Goal: Complete application form

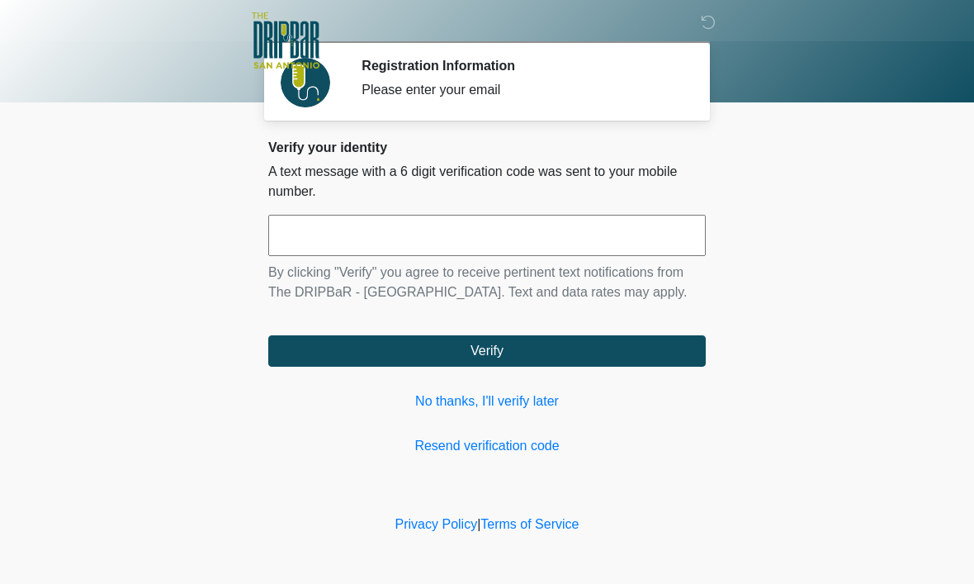
scroll to position [1, 0]
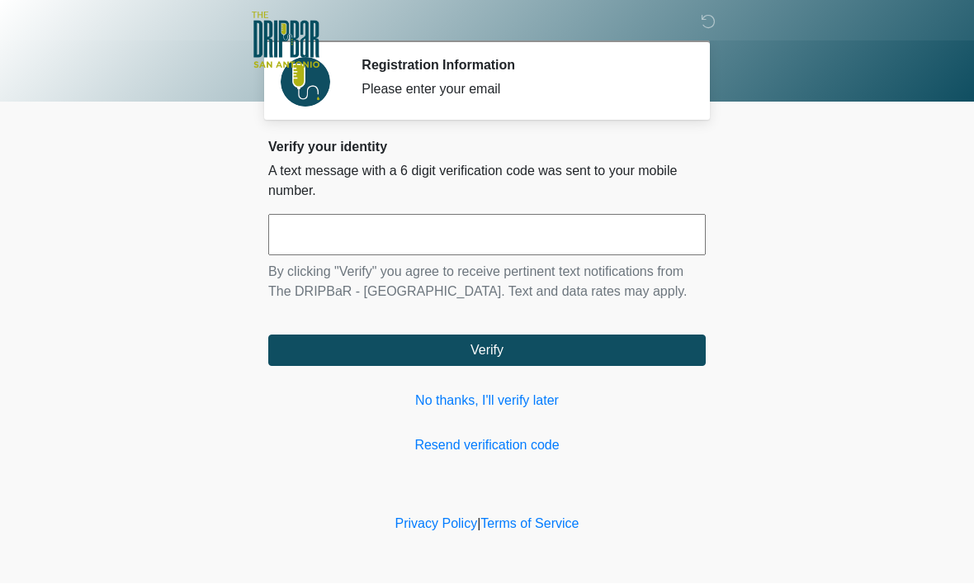
click at [503, 234] on input "text" at bounding box center [487, 235] width 438 height 41
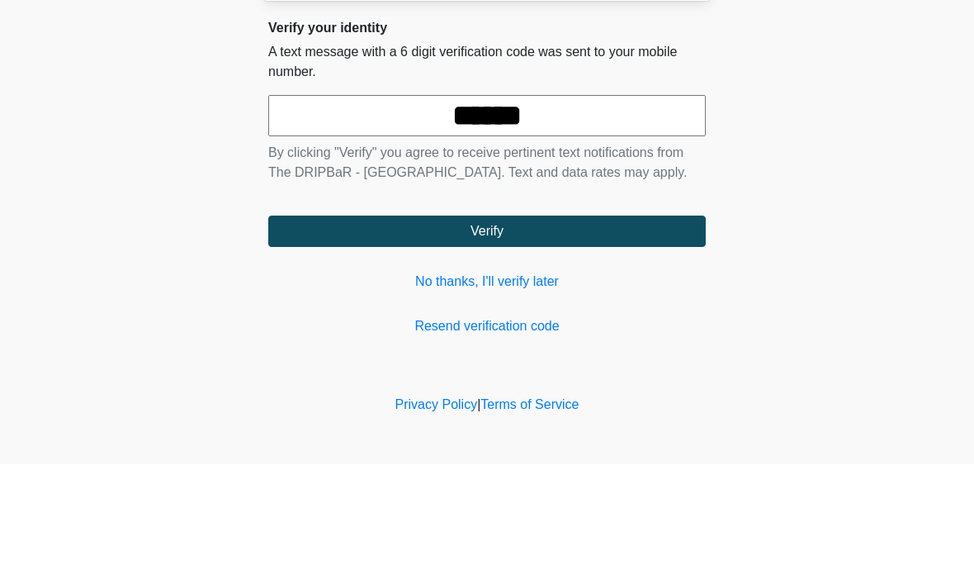
type input "******"
click at [845, 121] on body "‎ ‎ ‎ ‎ Registration Information Please enter your email Please connect to Wi-F…" at bounding box center [487, 292] width 974 height 584
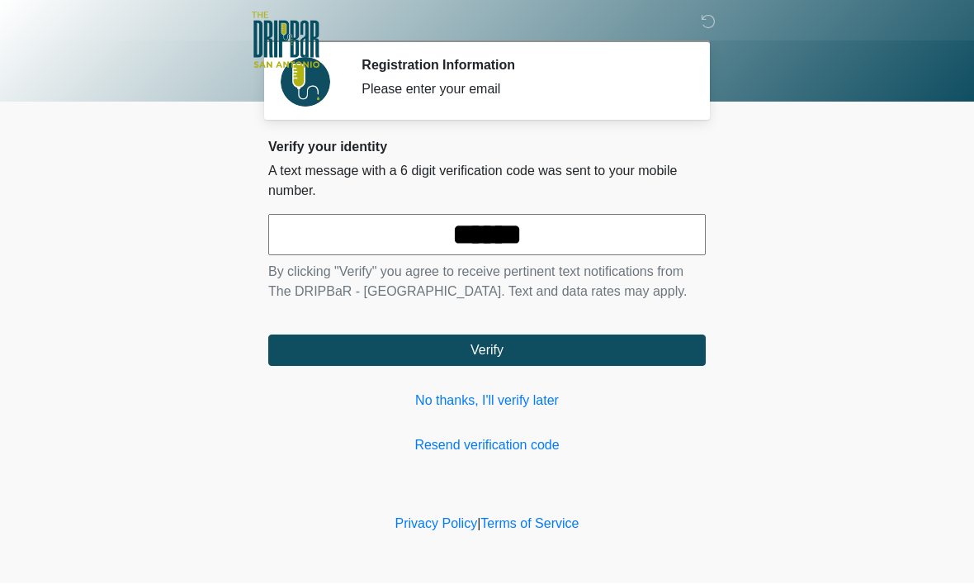
click at [449, 357] on button "Verify" at bounding box center [487, 350] width 438 height 31
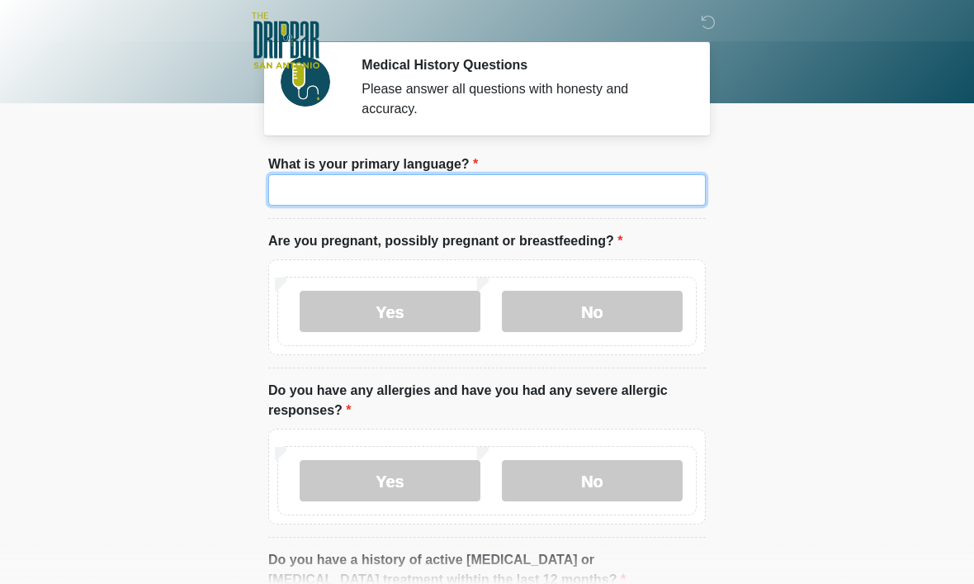
click at [305, 201] on input "What is your primary language?" at bounding box center [487, 189] width 438 height 31
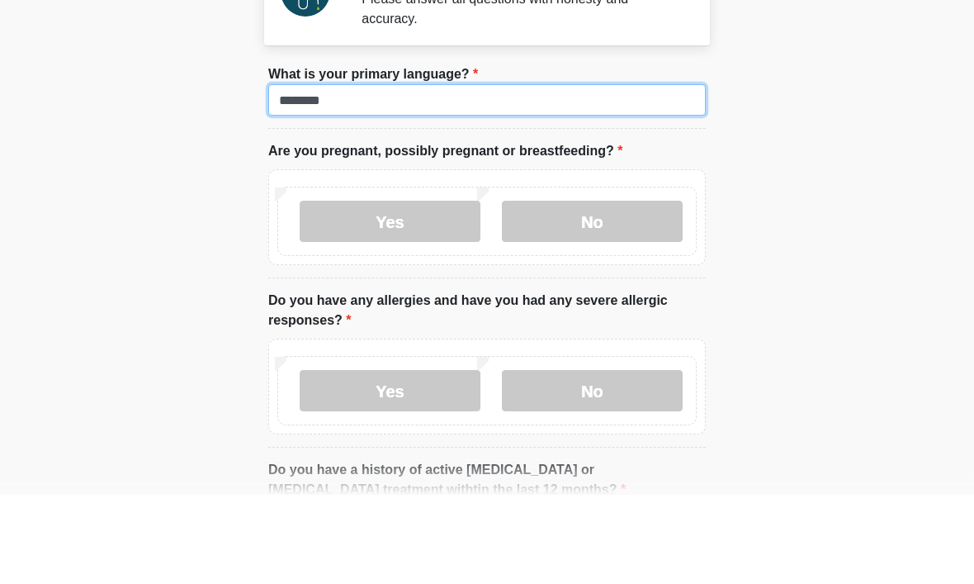
type input "*******"
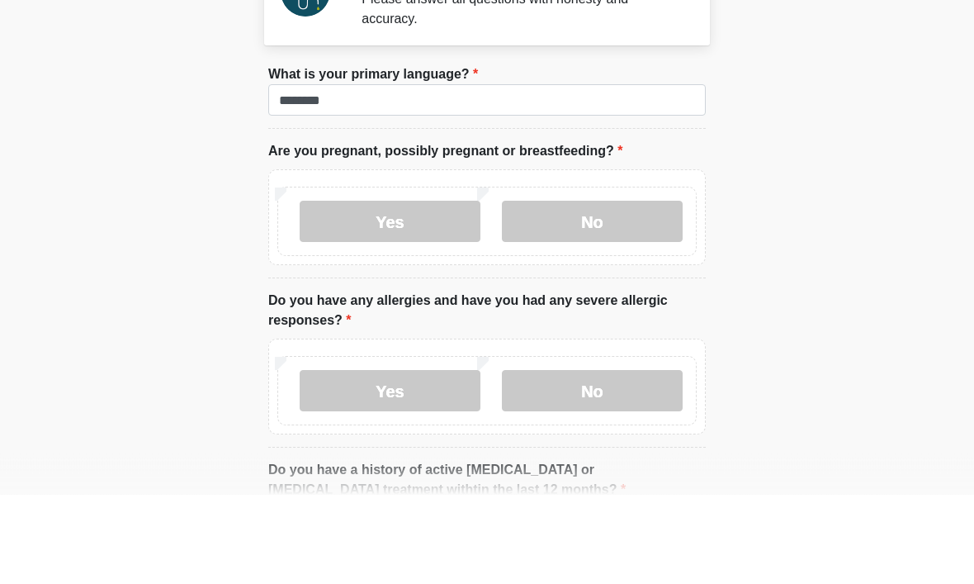
click at [595, 291] on label "No" at bounding box center [592, 311] width 181 height 41
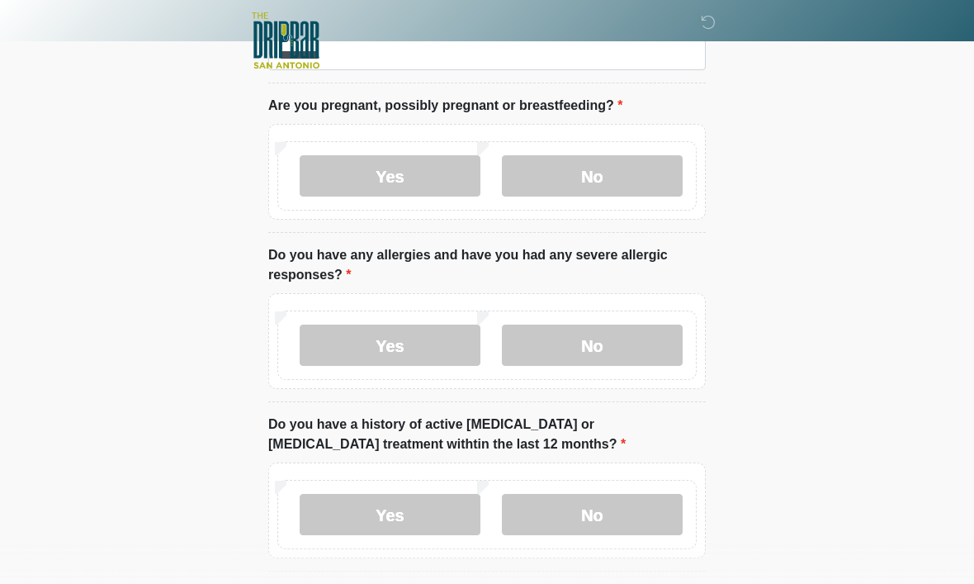
scroll to position [138, 0]
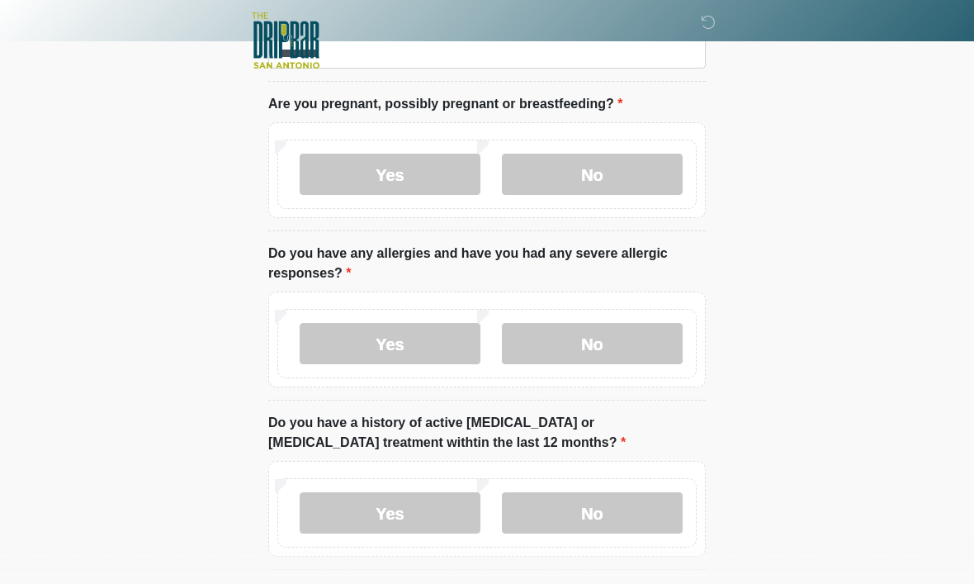
click at [372, 329] on label "Yes" at bounding box center [390, 343] width 181 height 41
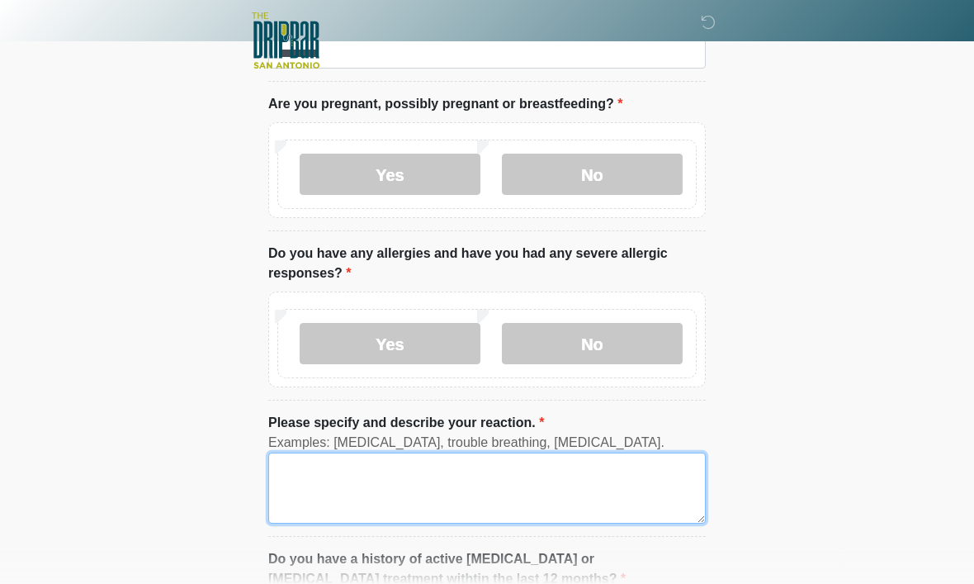
click at [358, 476] on textarea "Please specify and describe your reaction." at bounding box center [487, 487] width 438 height 71
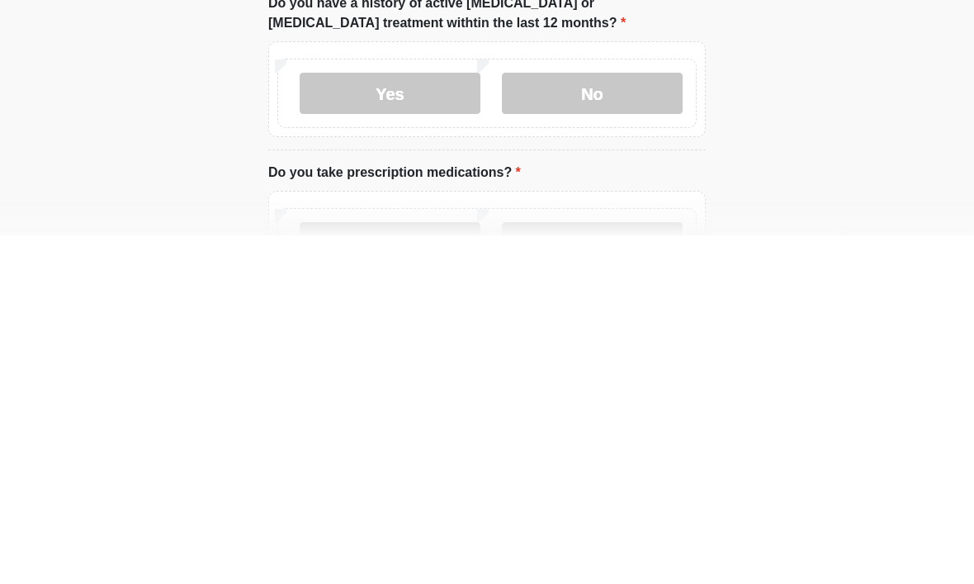
scroll to position [348, 0]
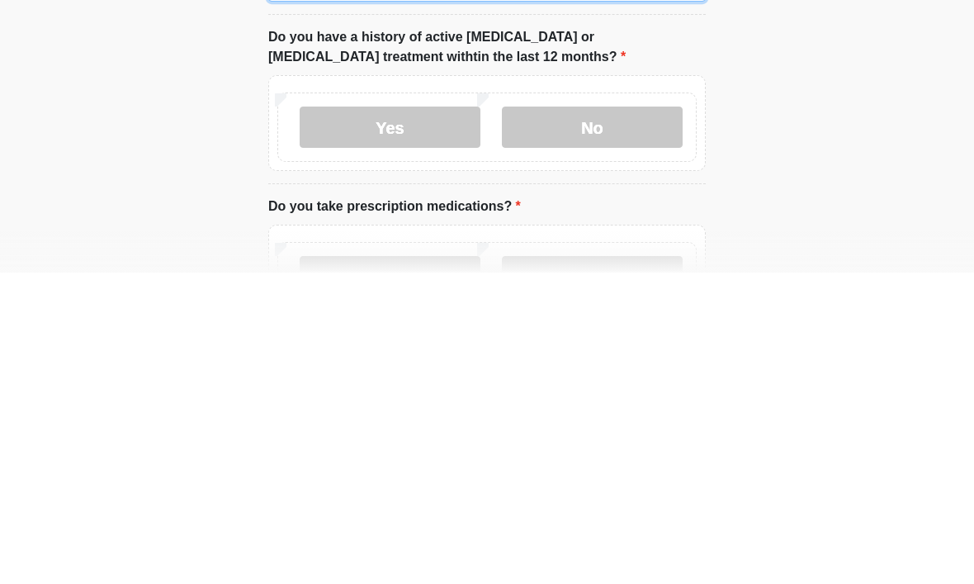
type textarea "********"
click at [592, 418] on label "No" at bounding box center [592, 438] width 181 height 41
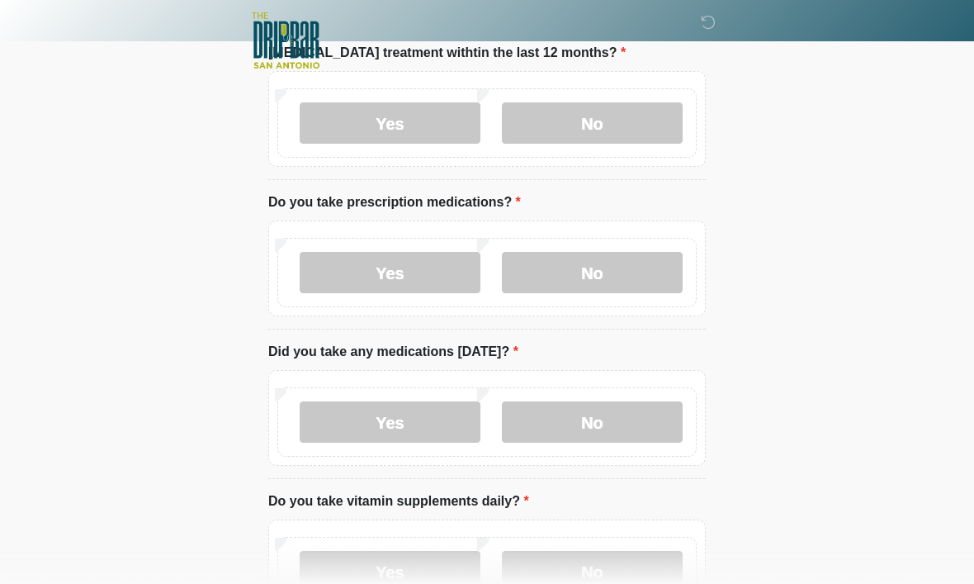
scroll to position [693, 0]
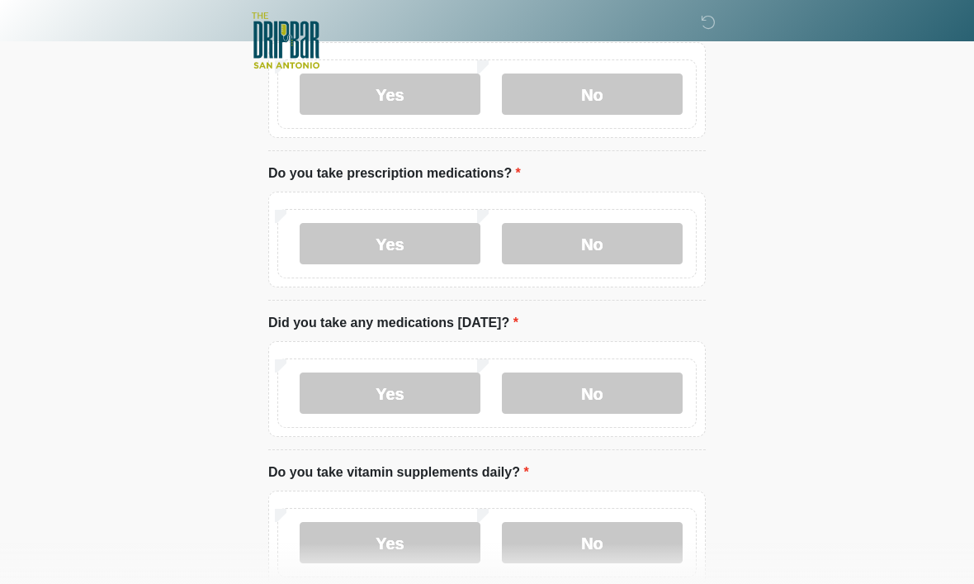
click at [385, 230] on label "Yes" at bounding box center [390, 243] width 181 height 41
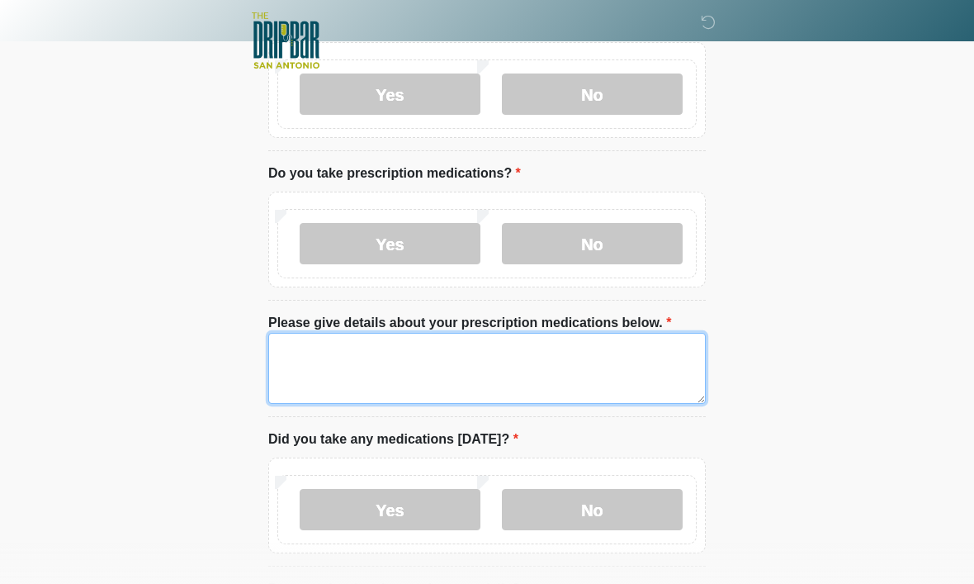
click at [390, 352] on textarea "Please give details about your prescription medications below." at bounding box center [487, 368] width 438 height 71
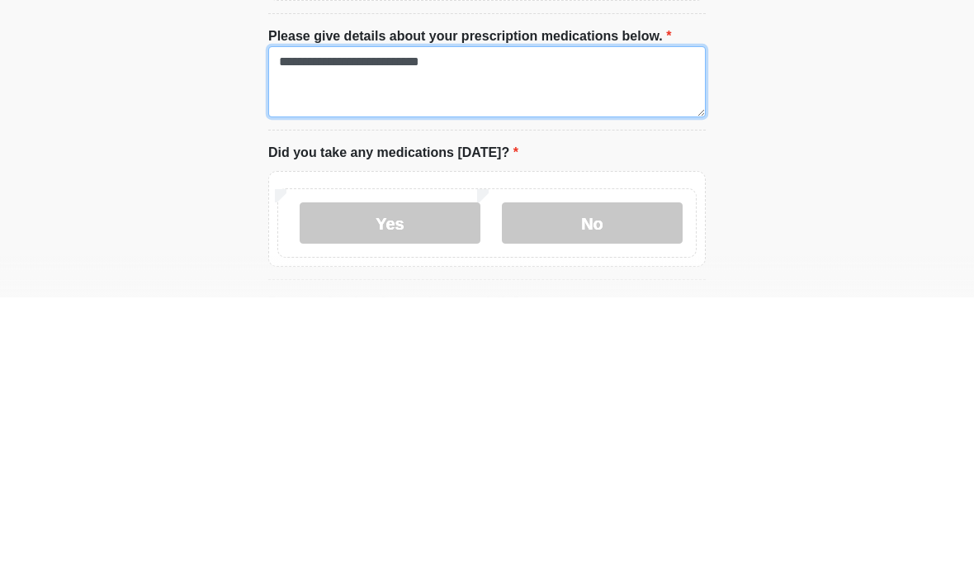
type textarea "**********"
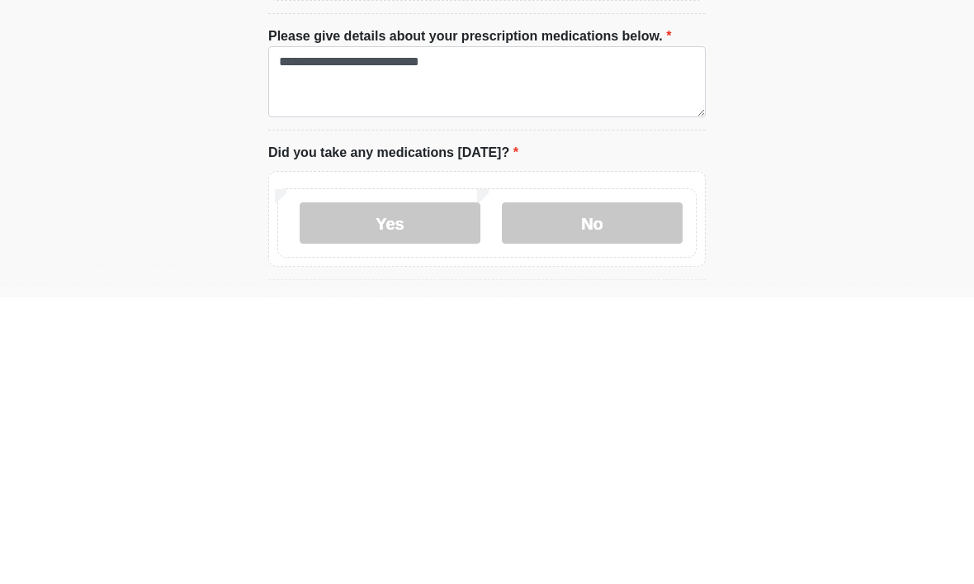
click at [414, 489] on label "Yes" at bounding box center [390, 509] width 181 height 41
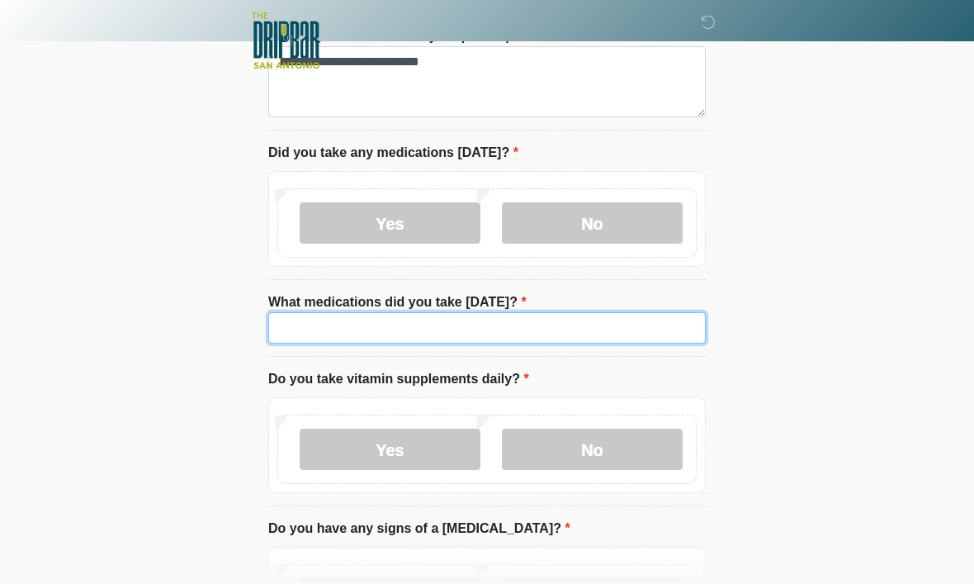
click at [376, 316] on input "What medications did you take [DATE]?" at bounding box center [487, 327] width 438 height 31
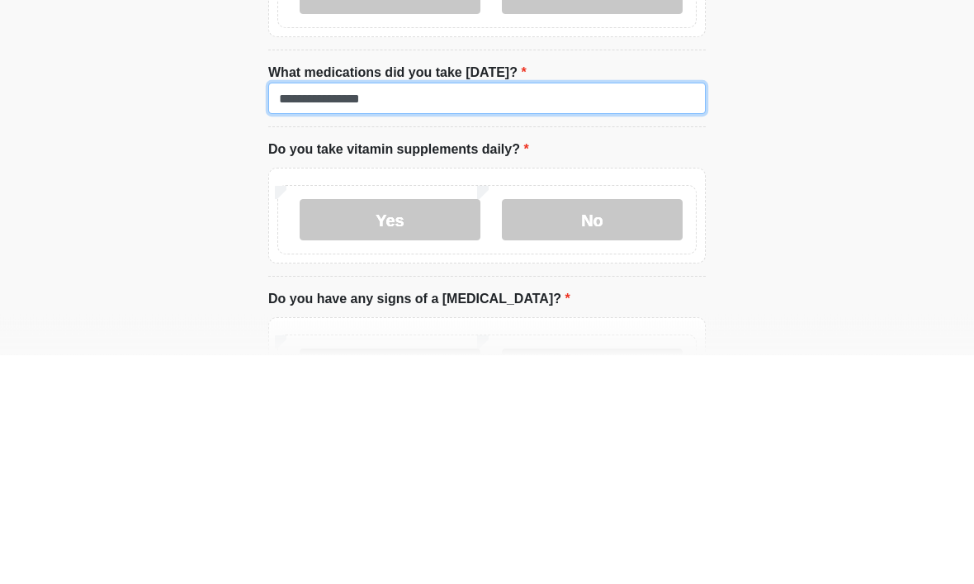
type input "**********"
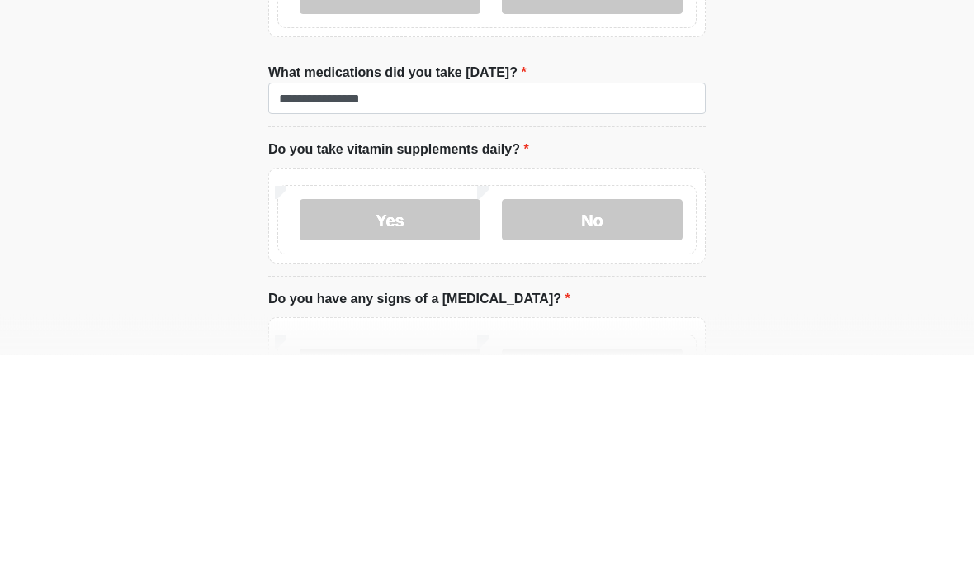
click at [594, 428] on label "No" at bounding box center [592, 448] width 181 height 41
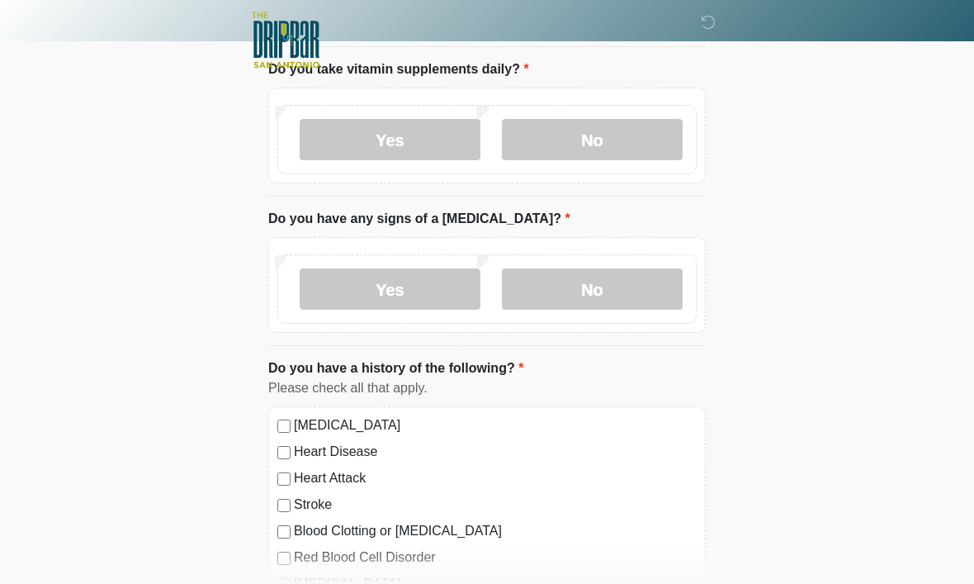
scroll to position [1290, 0]
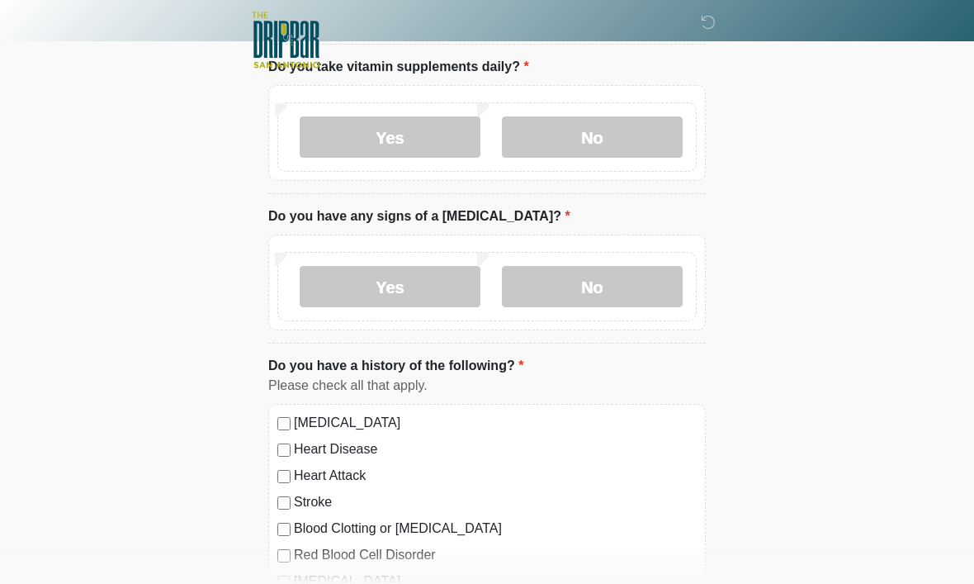
click at [591, 274] on label "No" at bounding box center [592, 287] width 181 height 41
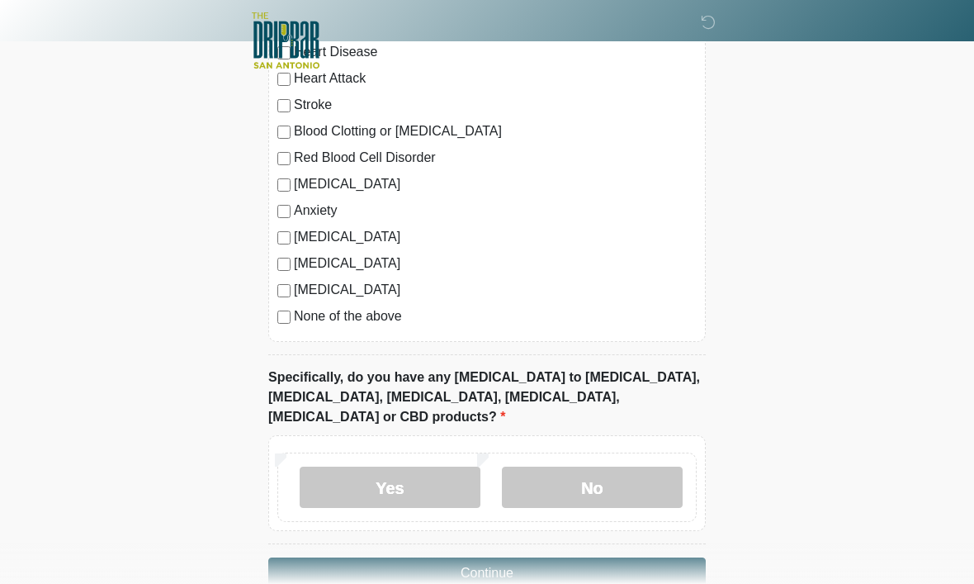
scroll to position [1702, 0]
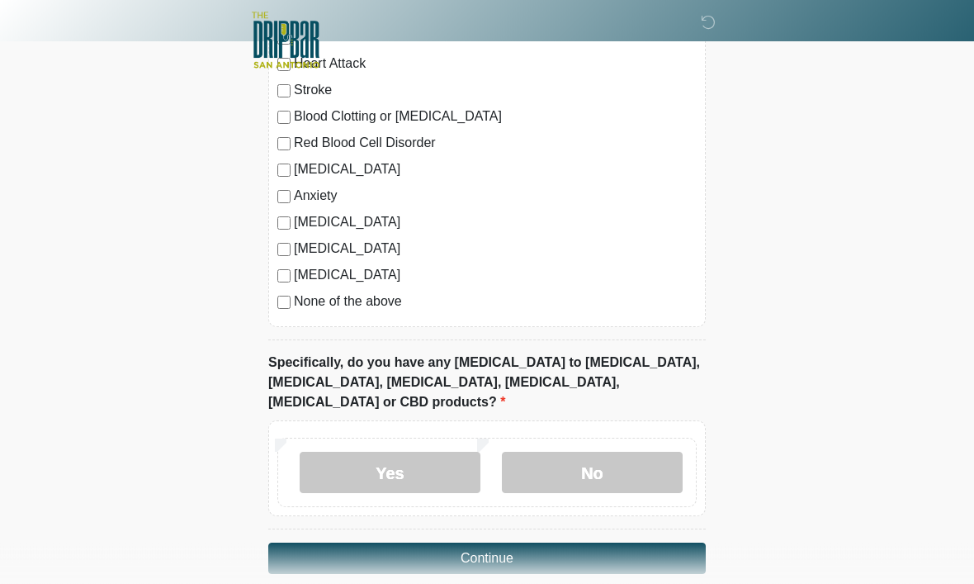
click at [411, 452] on label "Yes" at bounding box center [390, 472] width 181 height 41
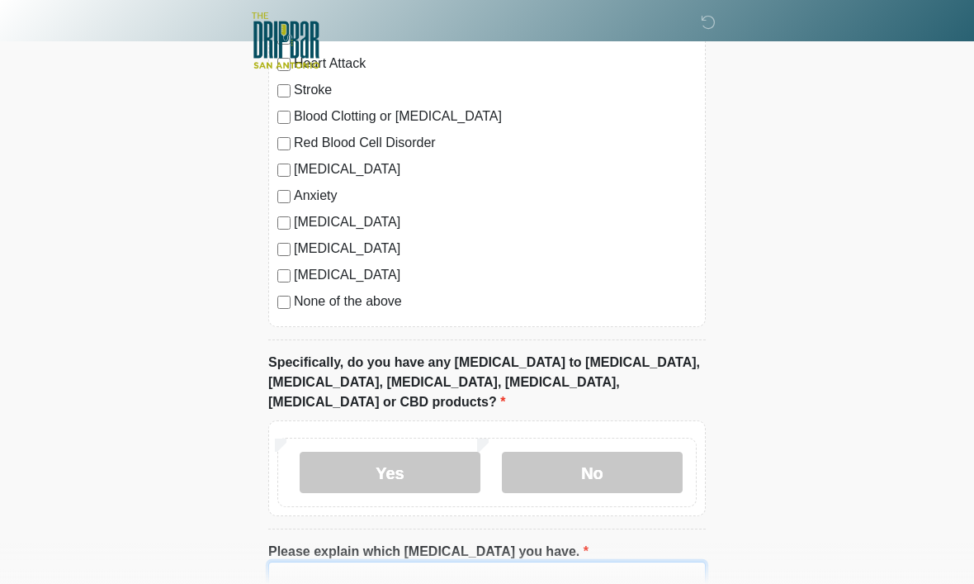
click at [355, 561] on input "Please explain which [MEDICAL_DATA] you have." at bounding box center [487, 576] width 438 height 31
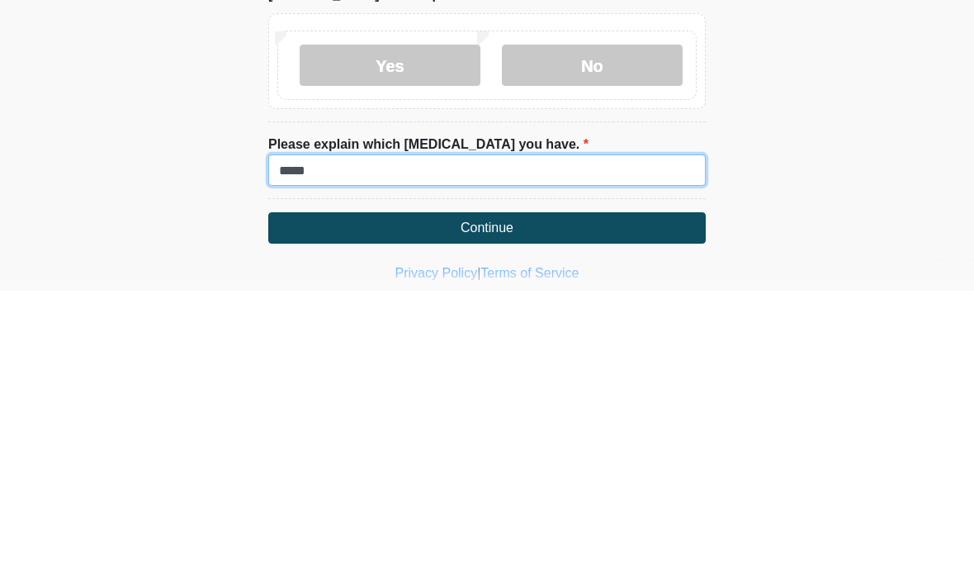
type input "*****"
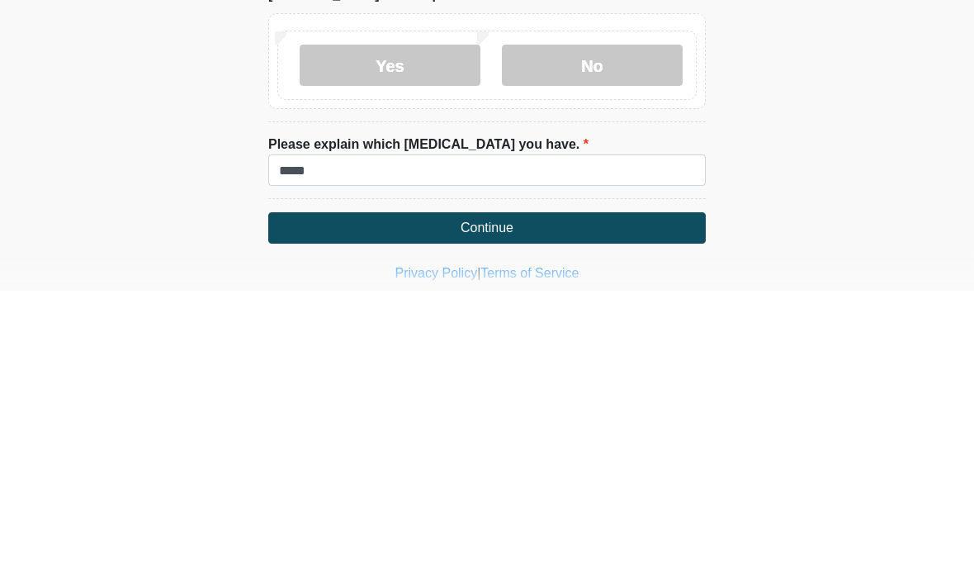
click at [490, 506] on button "Continue" at bounding box center [487, 521] width 438 height 31
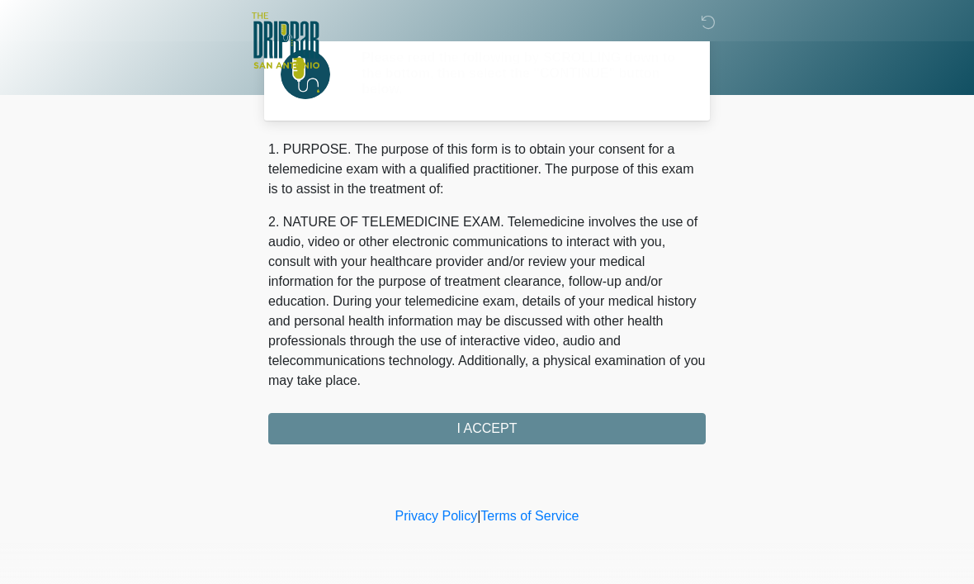
scroll to position [0, 0]
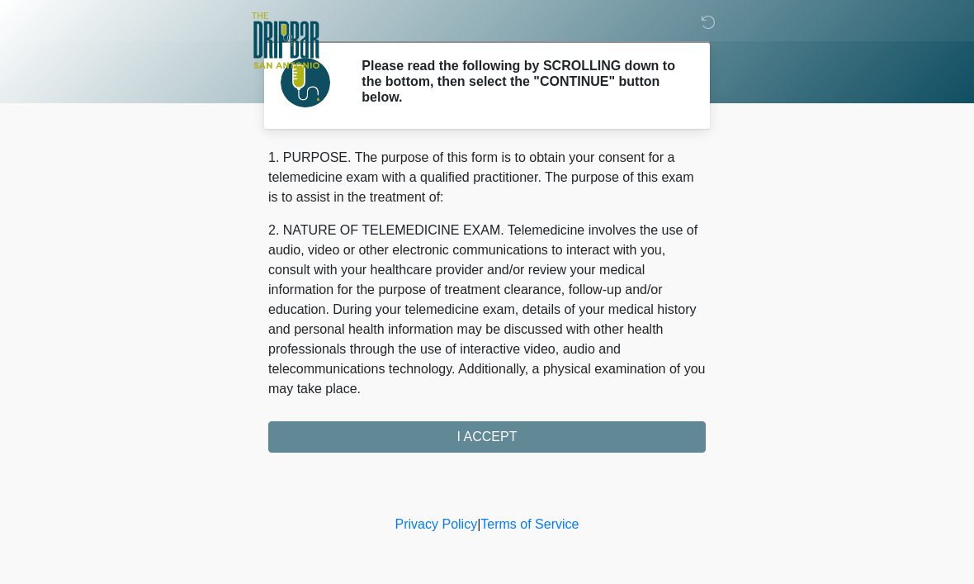
click at [501, 432] on div "1. PURPOSE. The purpose of this form is to obtain your consent for a telemedici…" at bounding box center [487, 300] width 438 height 305
click at [511, 432] on div "1. PURPOSE. The purpose of this form is to obtain your consent for a telemedici…" at bounding box center [487, 300] width 438 height 305
click at [514, 433] on div "1. PURPOSE. The purpose of this form is to obtain your consent for a telemedici…" at bounding box center [487, 300] width 438 height 305
click at [814, 253] on body "‎ ‎ ‎ ‎ Please read the following by SCROLLING down to the bottom, then select …" at bounding box center [487, 292] width 974 height 584
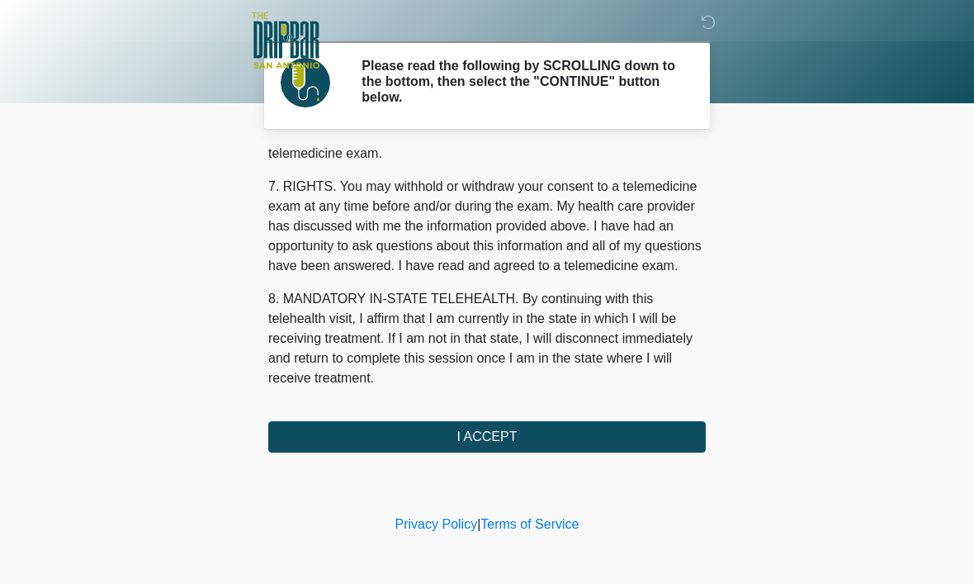
scroll to position [744, 0]
click at [511, 433] on button "I ACCEPT" at bounding box center [487, 436] width 438 height 31
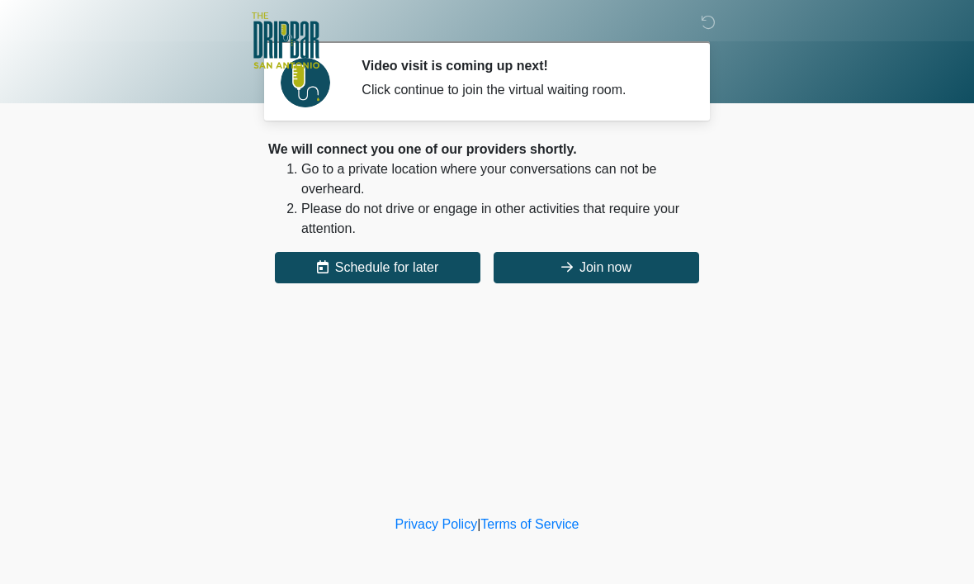
click at [566, 269] on icon at bounding box center [567, 266] width 12 height 13
click at [552, 256] on button "Join now" at bounding box center [597, 267] width 206 height 31
